Goal: Information Seeking & Learning: Understand process/instructions

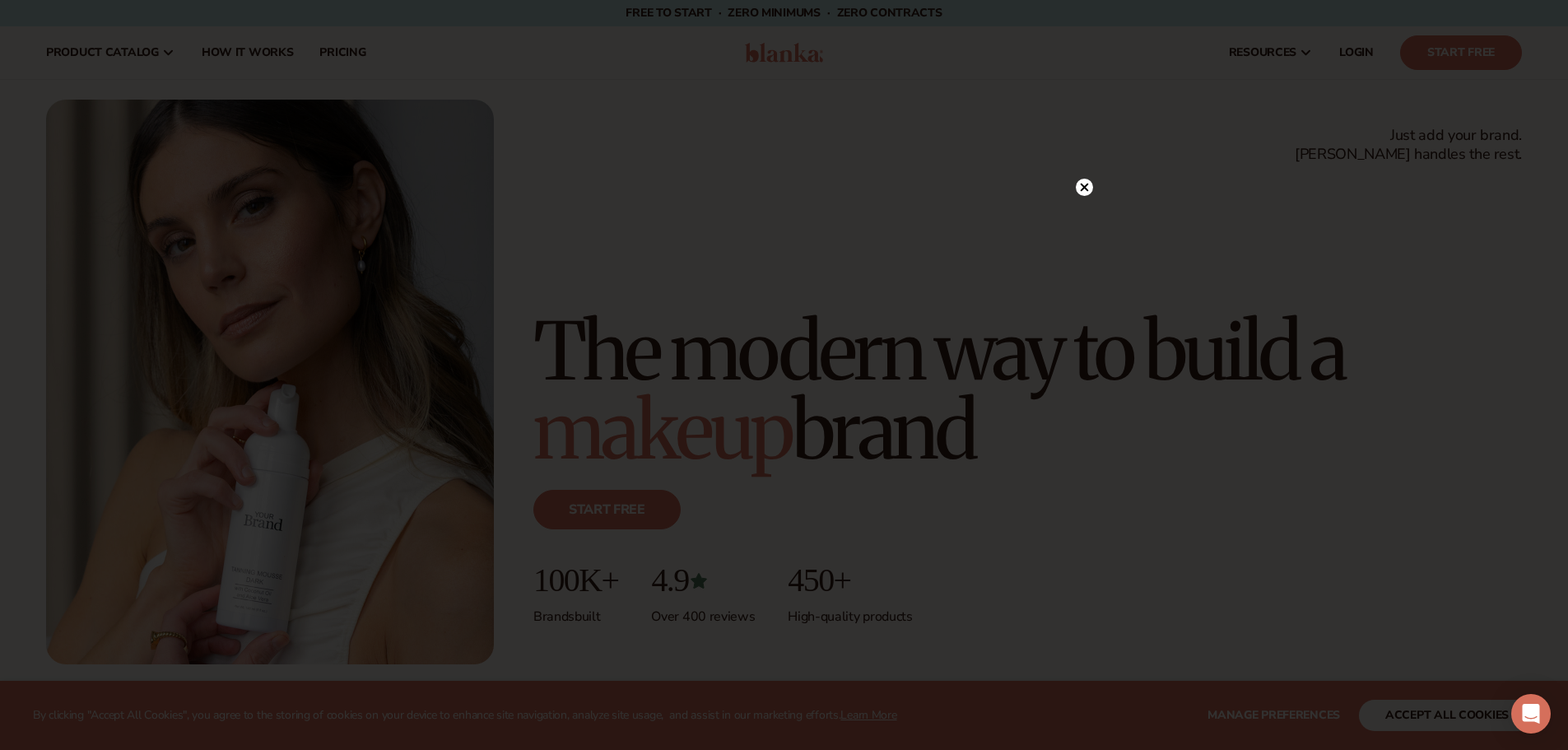
click at [1073, 183] on div at bounding box center [784, 375] width 1568 height 750
click at [1081, 183] on icon at bounding box center [1084, 187] width 8 height 8
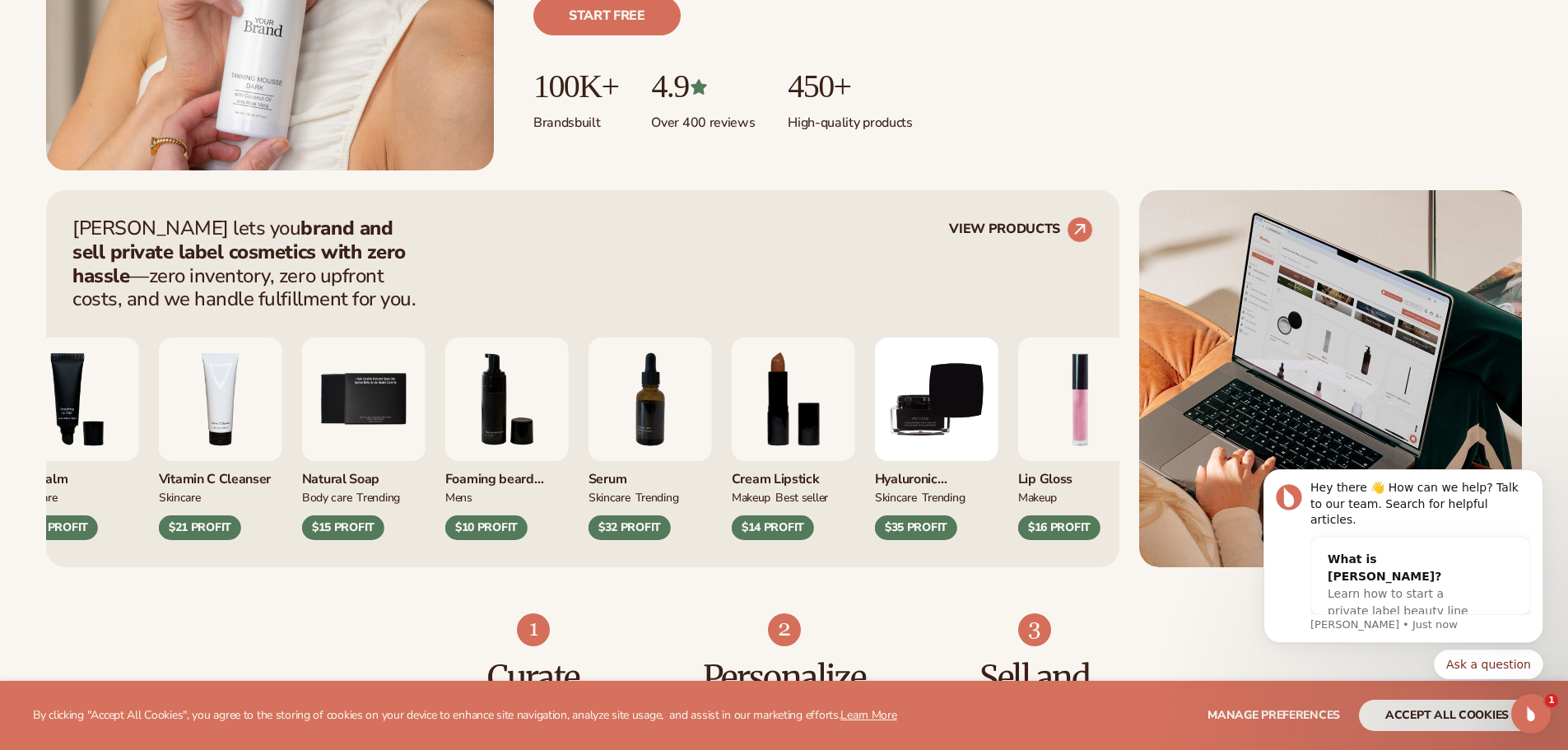
click at [801, 422] on img "8 / 9" at bounding box center [793, 398] width 123 height 123
click at [743, 406] on img "8 / 9" at bounding box center [793, 398] width 123 height 123
click at [770, 527] on div "$14 PROFIT" at bounding box center [772, 527] width 82 height 25
click at [778, 419] on img "8 / 9" at bounding box center [793, 398] width 123 height 123
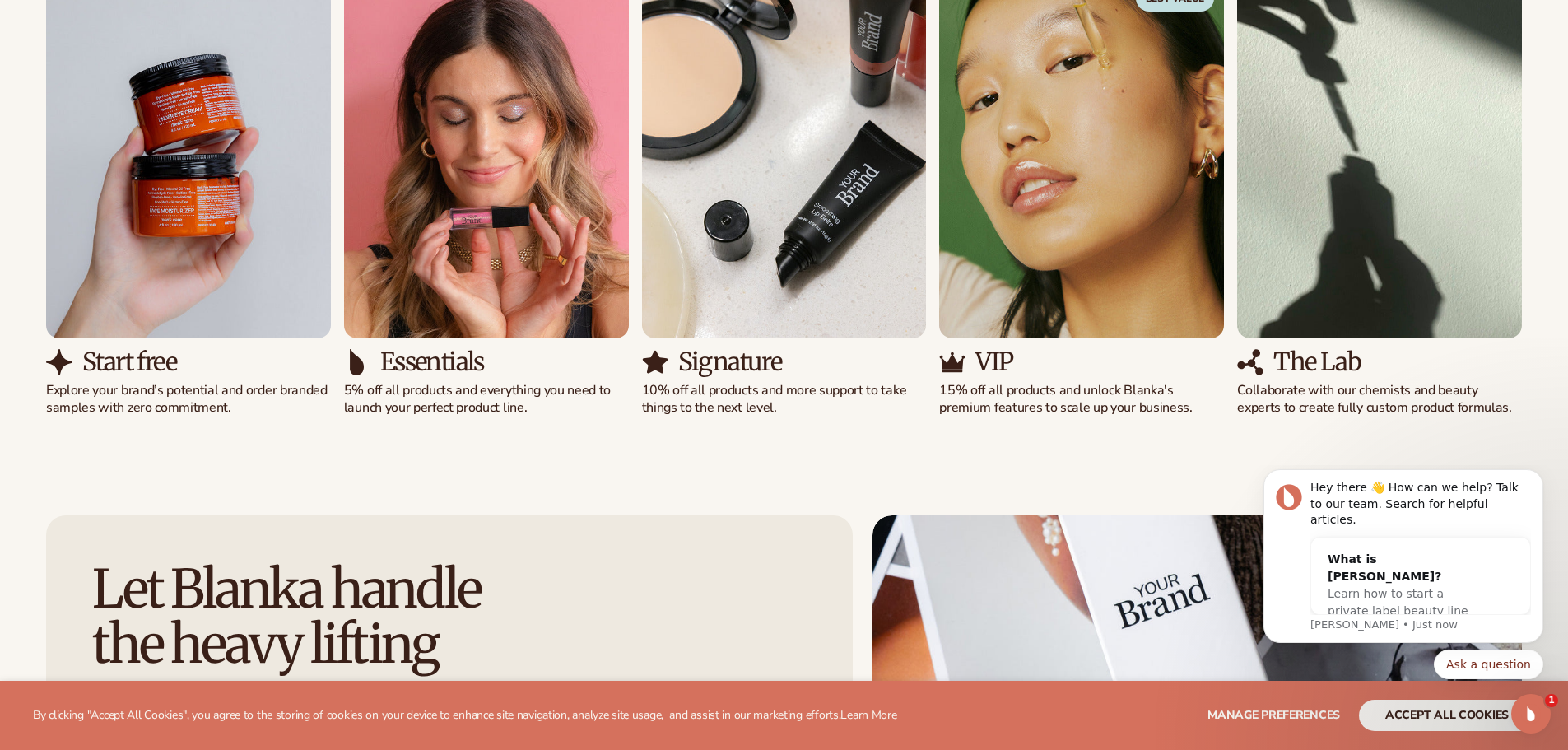
scroll to position [2140, 0]
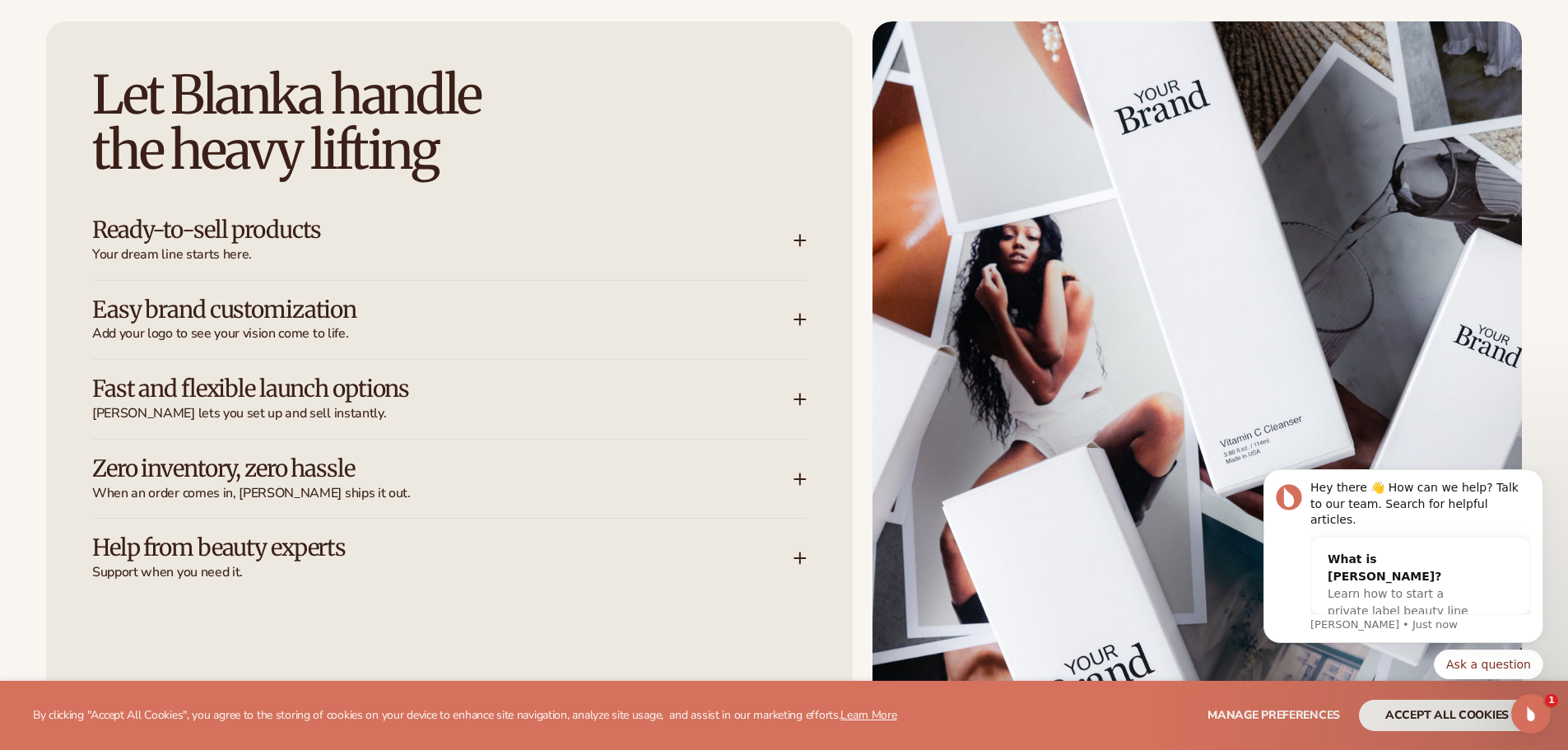
click at [273, 319] on h3 "Easy brand customization" at bounding box center [419, 310] width 652 height 26
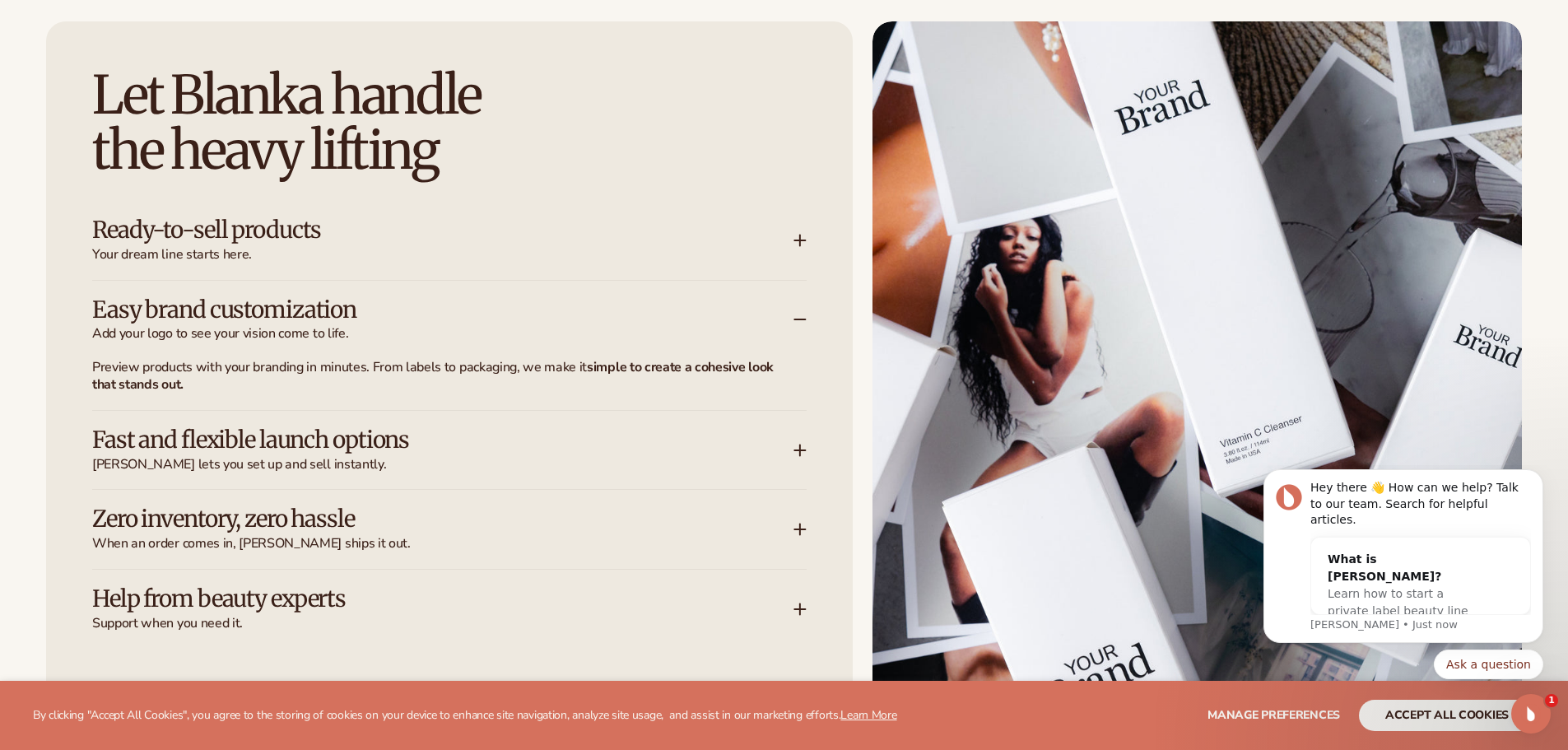
click at [711, 368] on strong "simple to create a cohesive look that stands out." at bounding box center [433, 376] width 682 height 35
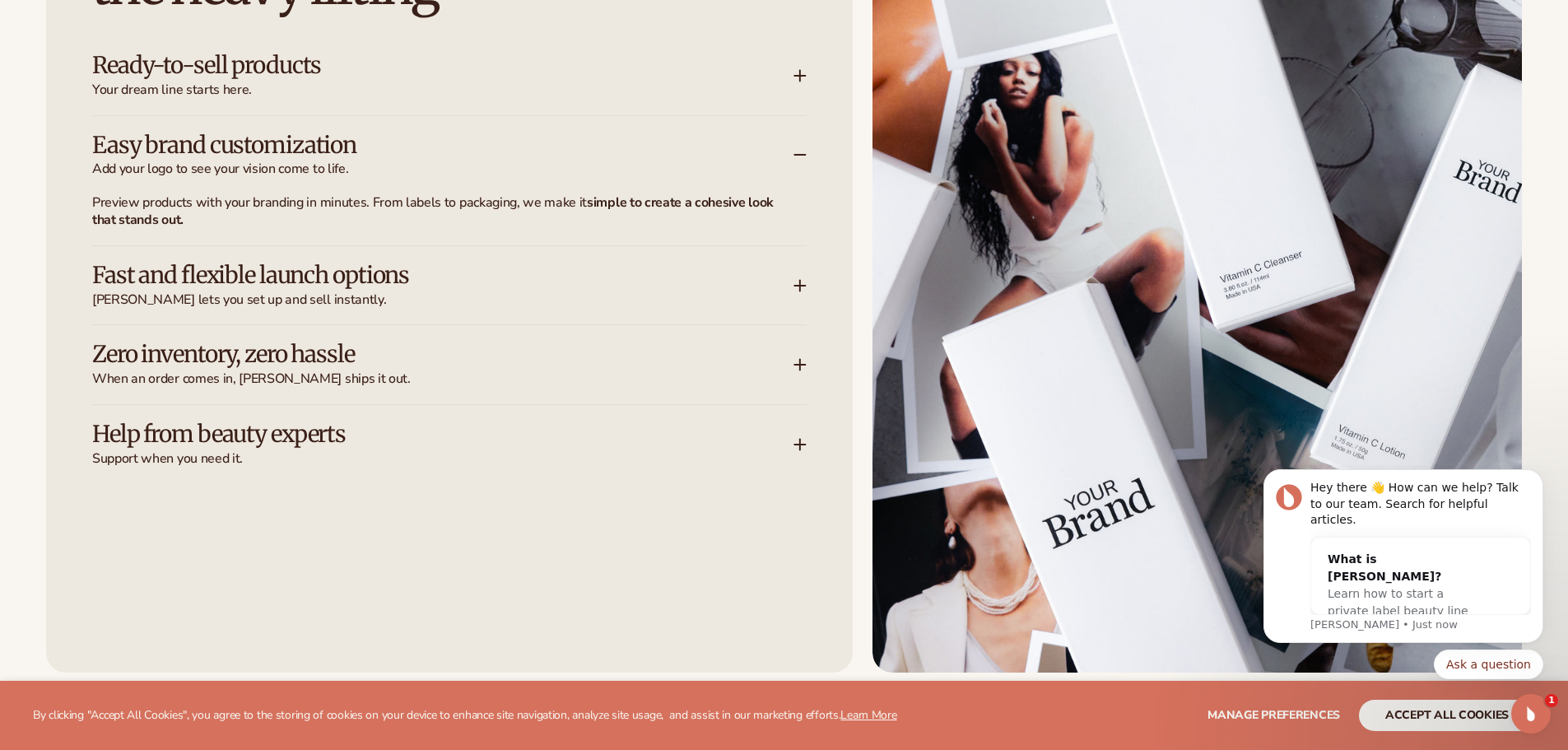
scroll to position [2469, 0]
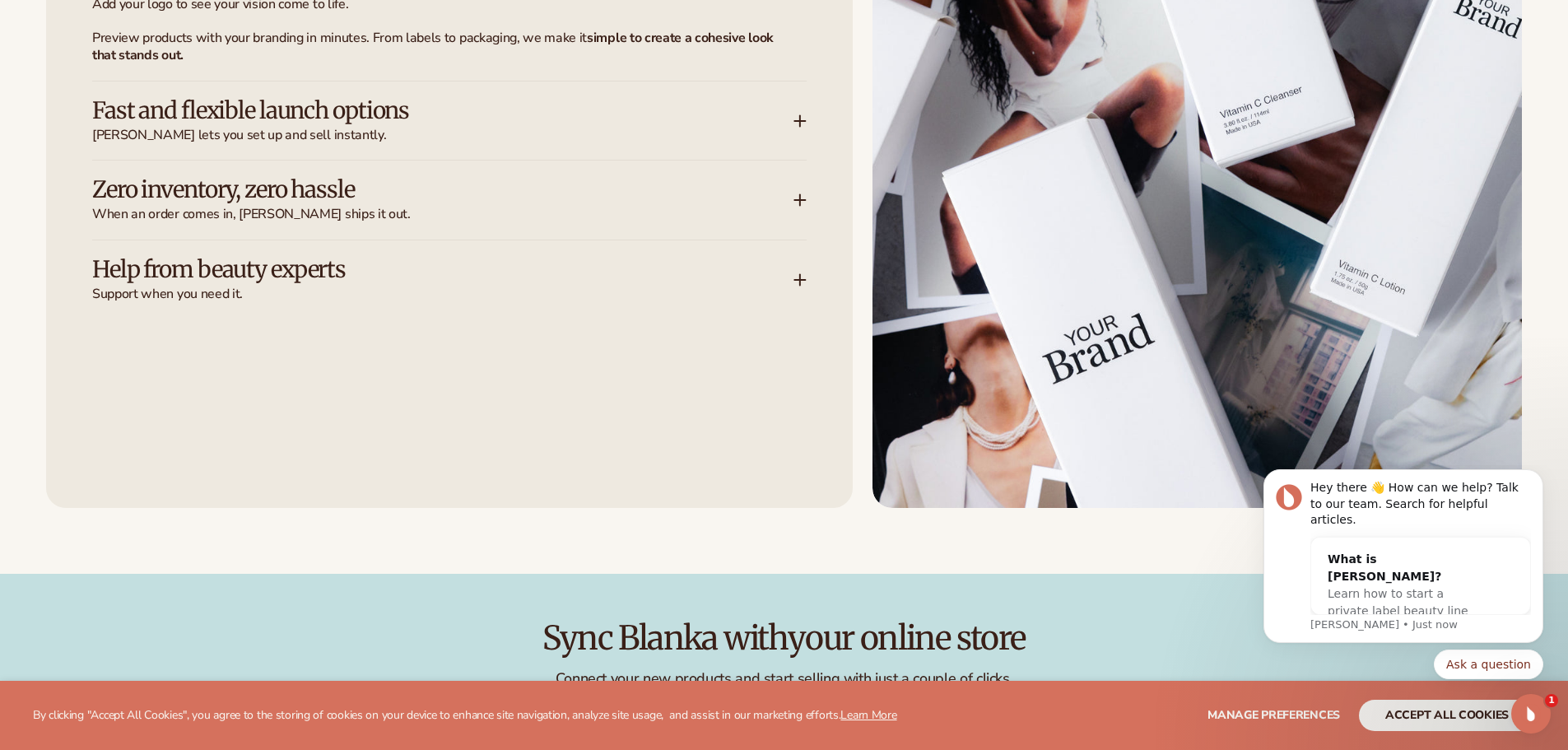
click at [256, 273] on h3 "Help from beauty experts" at bounding box center [419, 269] width 652 height 26
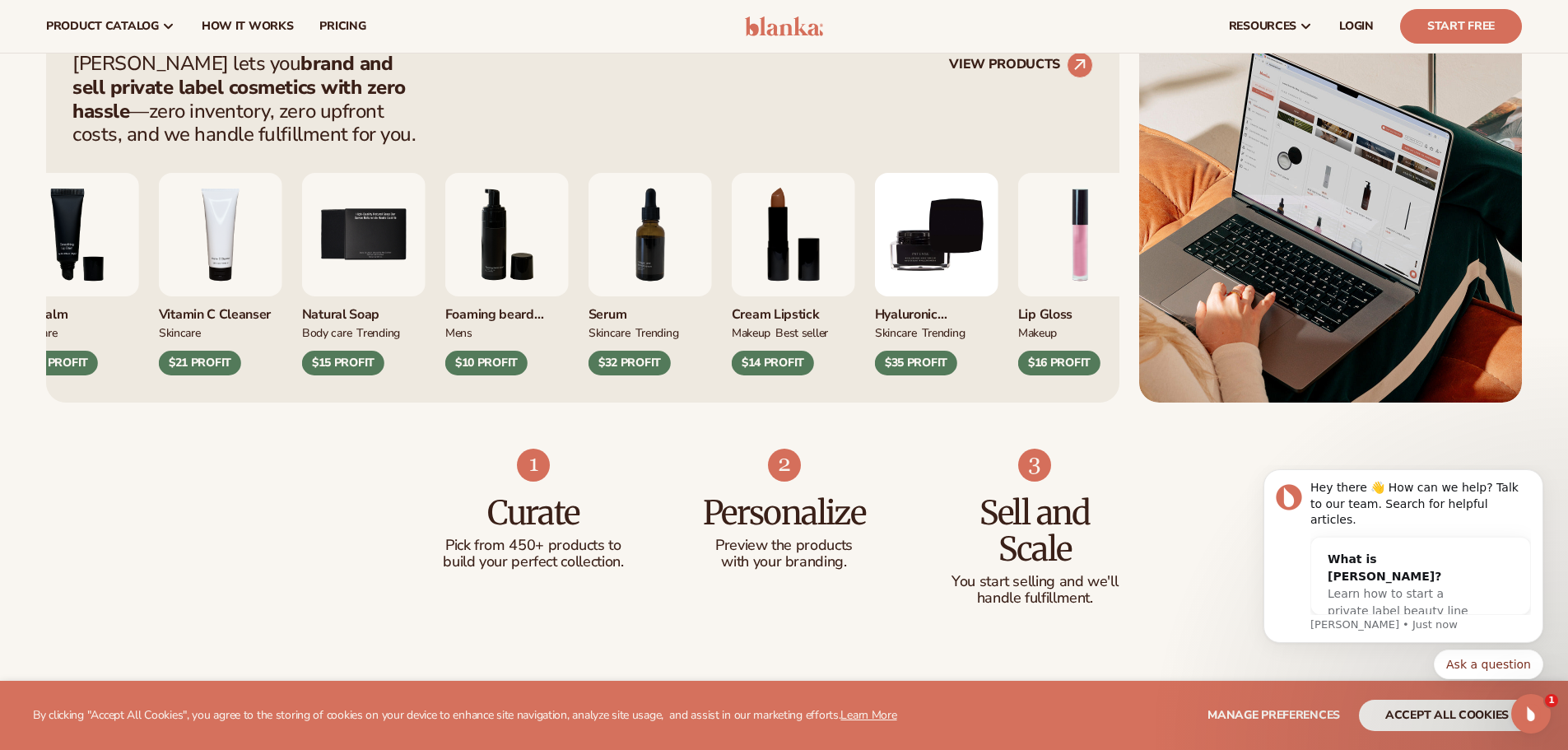
scroll to position [0, 0]
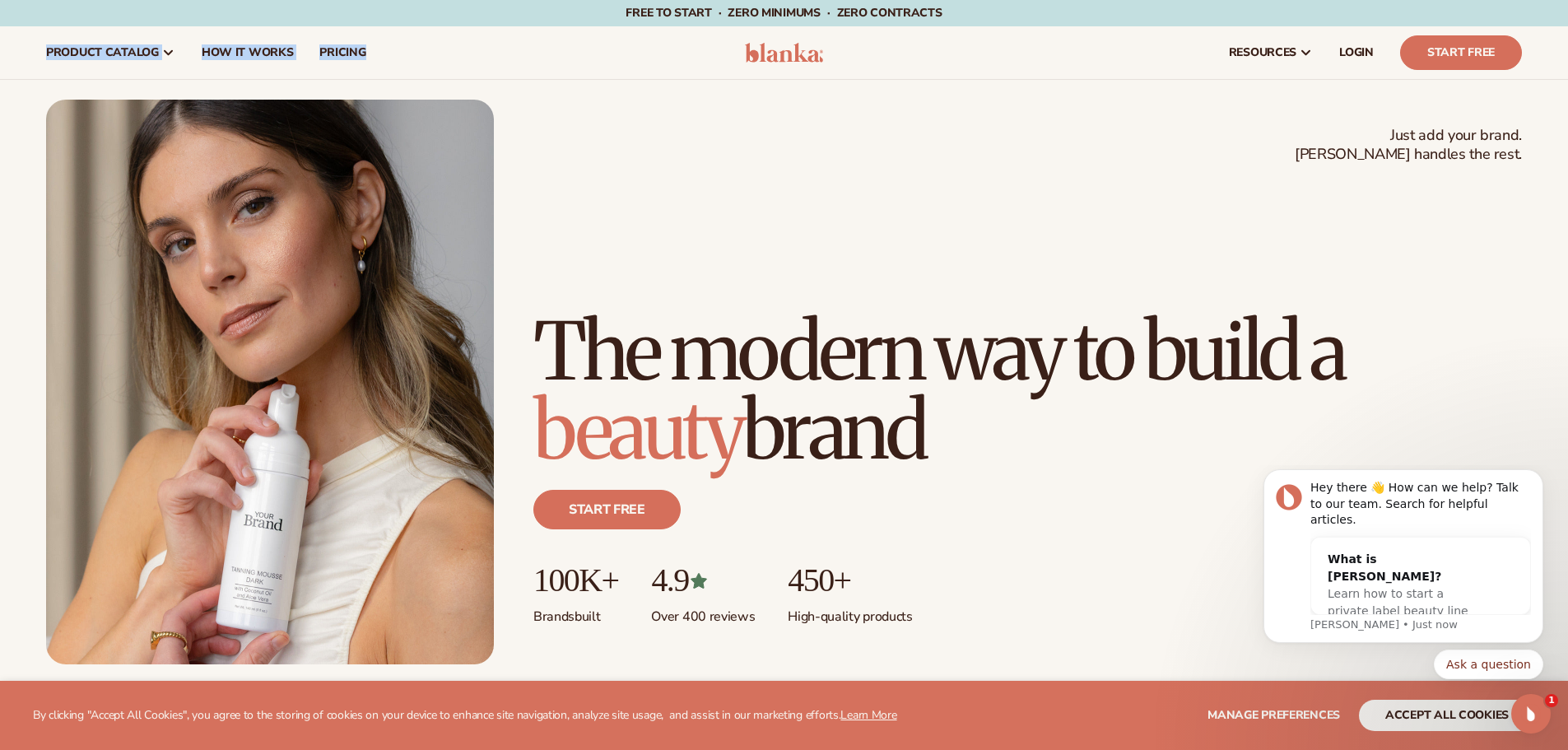
drag, startPoint x: 954, startPoint y: 9, endPoint x: 396, endPoint y: 14, distance: 558.0
click at [337, 51] on span "pricing" at bounding box center [343, 53] width 46 height 13
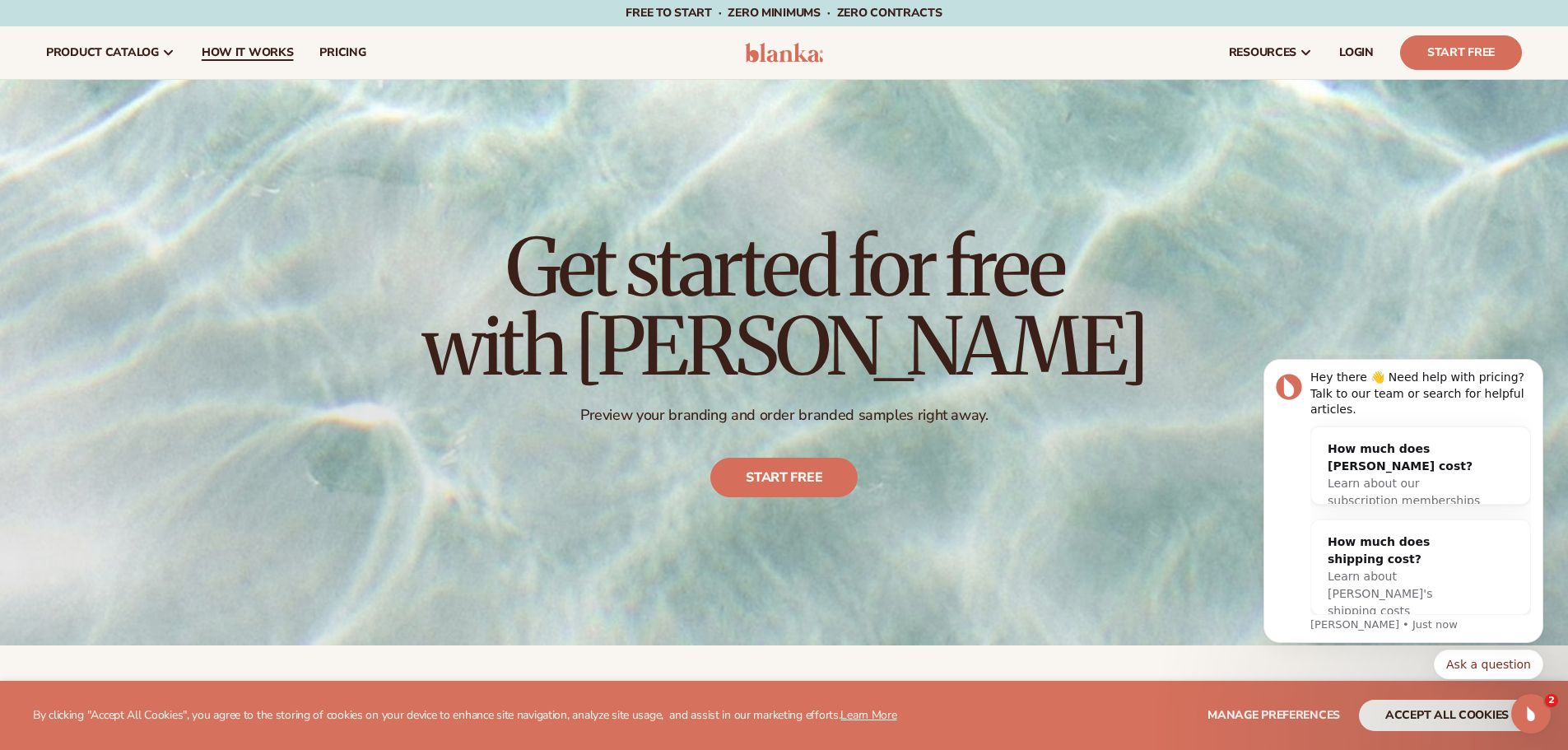
click at [241, 50] on span "How It Works" at bounding box center [248, 53] width 93 height 13
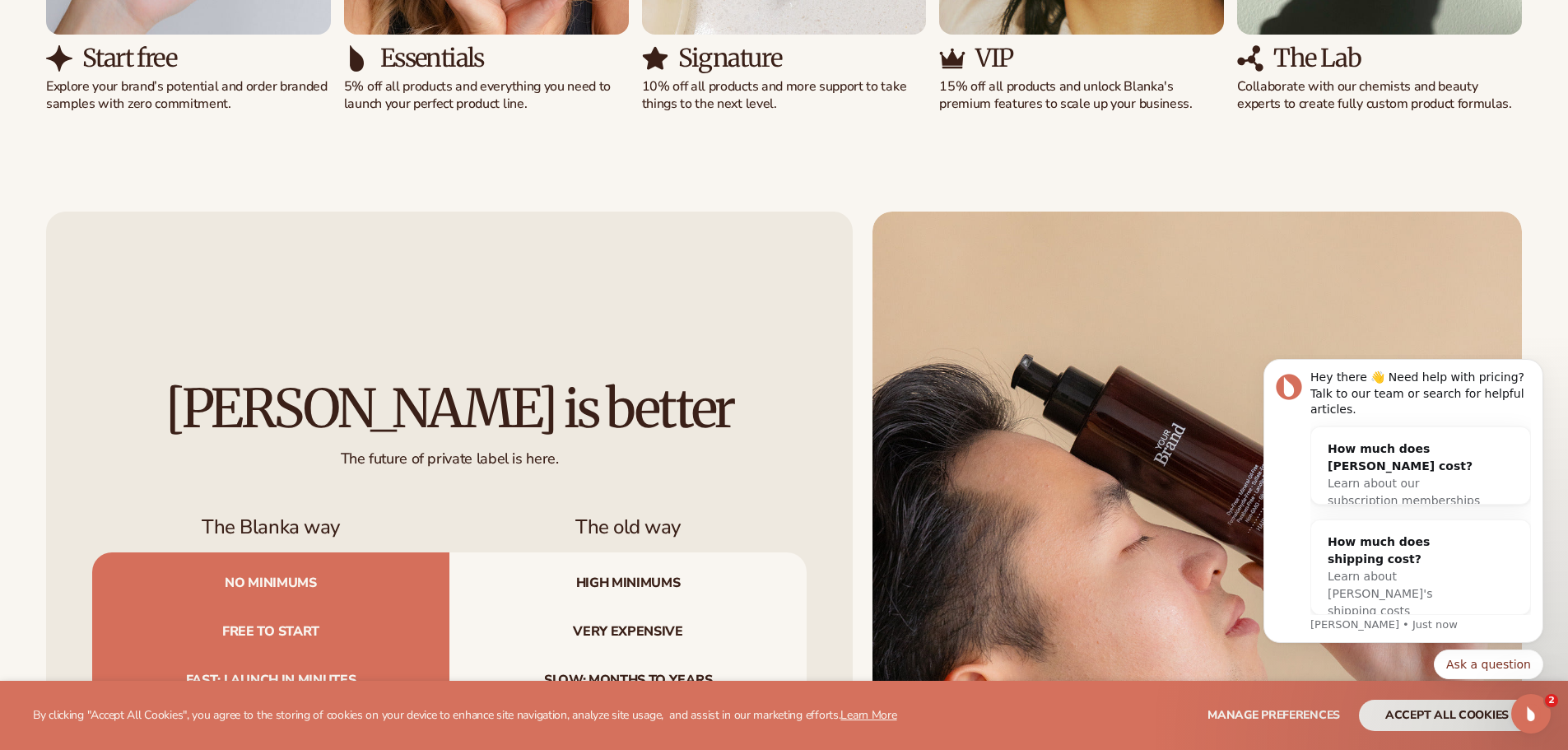
scroll to position [1811, 0]
